Goal: Task Accomplishment & Management: Use online tool/utility

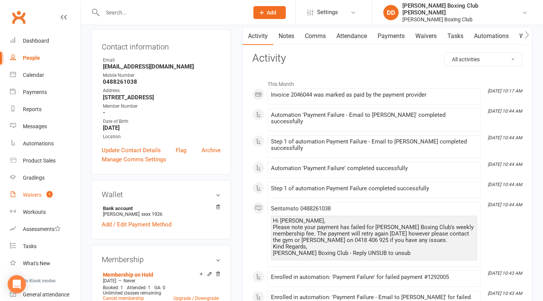
scroll to position [65, 0]
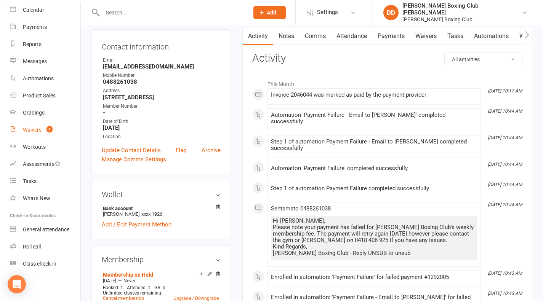
click at [33, 131] on div "Waivers" at bounding box center [32, 130] width 19 height 6
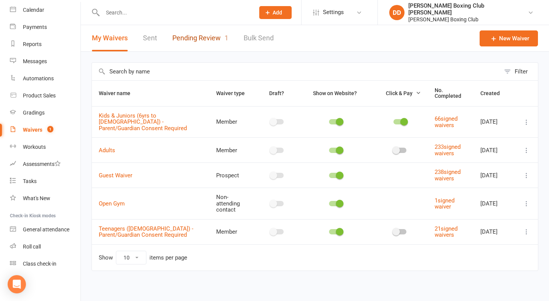
click at [206, 39] on link "Pending Review 1" at bounding box center [200, 38] width 56 height 26
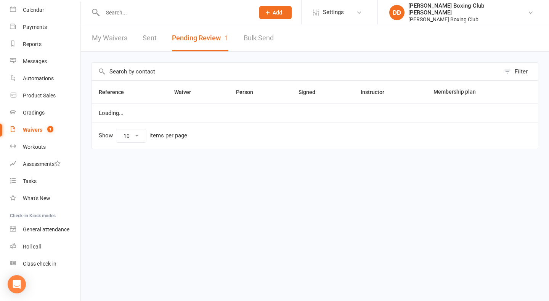
select select "50"
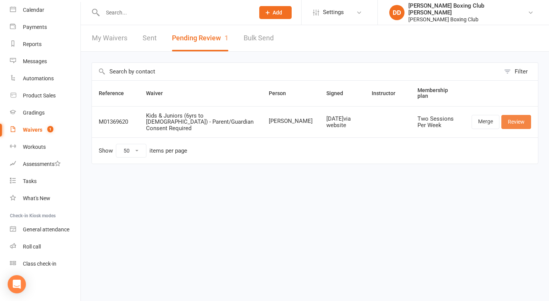
click at [516, 116] on link "Review" at bounding box center [516, 122] width 30 height 14
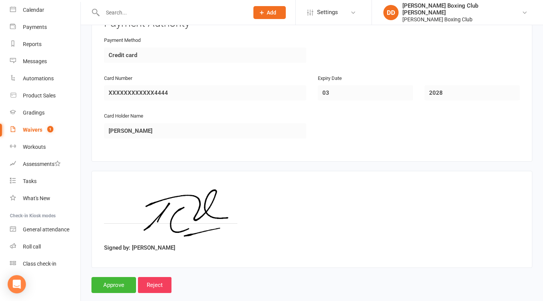
scroll to position [662, 0]
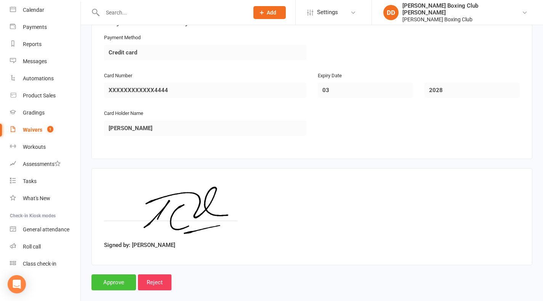
click at [111, 275] on input "Approve" at bounding box center [113, 283] width 45 height 16
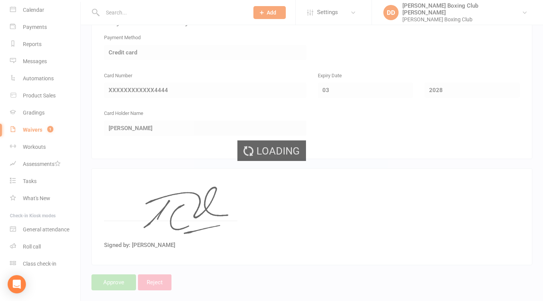
select select "50"
